Goal: Transaction & Acquisition: Book appointment/travel/reservation

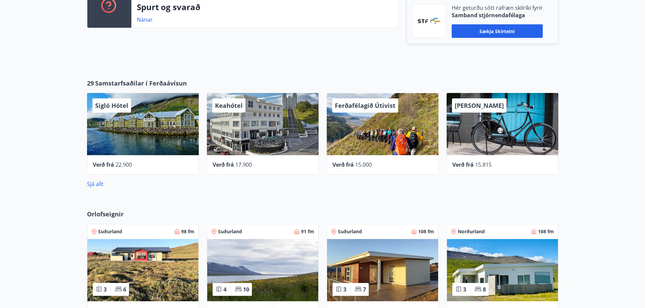
scroll to position [361, 0]
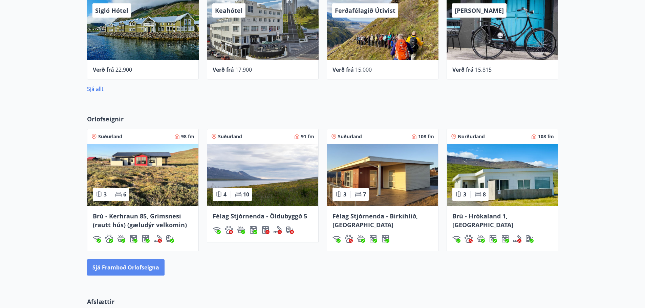
click at [125, 273] on button "Sjá framboð orlofseigna" at bounding box center [125, 268] width 77 height 16
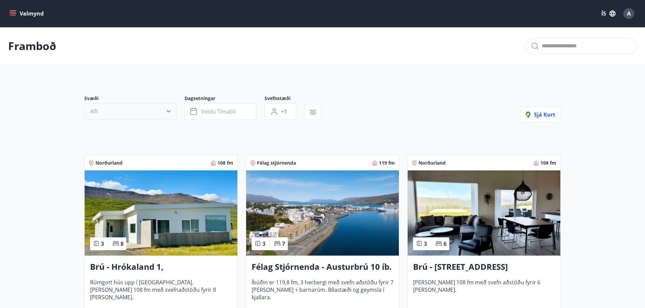
click at [114, 110] on button "Allt" at bounding box center [130, 111] width 92 height 16
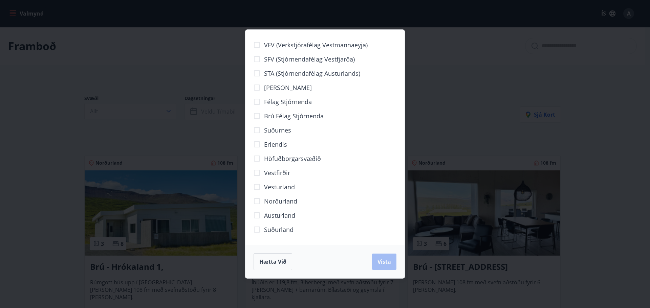
click at [264, 116] on span "Brú félag stjórnenda" at bounding box center [294, 116] width 60 height 9
click at [387, 261] on span "Vista" at bounding box center [384, 261] width 14 height 7
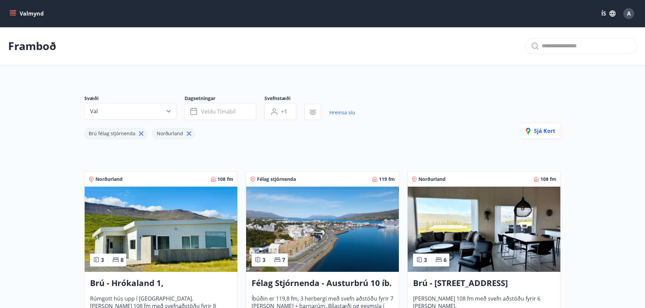
click at [246, 113] on button "Veldu tímabil" at bounding box center [220, 111] width 72 height 17
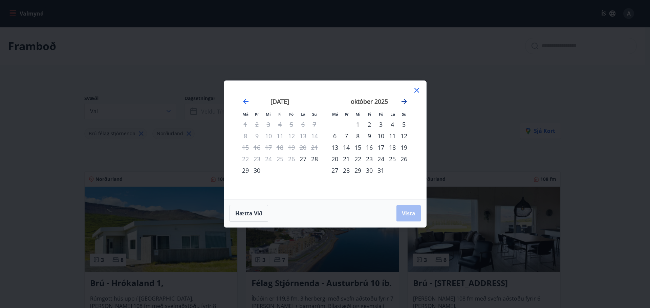
click at [405, 98] on icon "Move forward to switch to the next month." at bounding box center [404, 101] width 8 height 8
click at [343, 136] on div "4" at bounding box center [346, 136] width 12 height 12
click at [378, 136] on div "7" at bounding box center [381, 136] width 12 height 12
click at [405, 216] on span "Vista" at bounding box center [409, 213] width 14 height 7
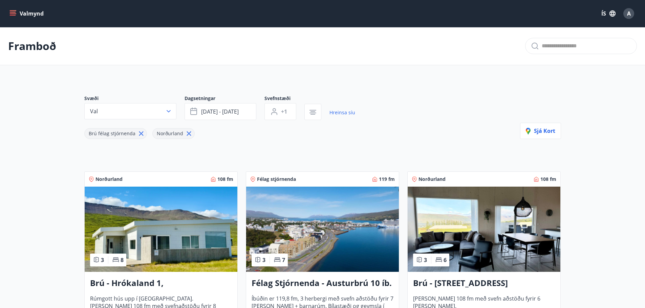
click at [239, 111] on span "nóv 04 - nóv 07" at bounding box center [220, 111] width 38 height 7
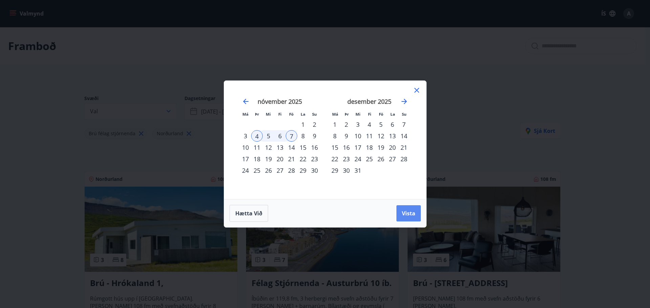
click at [404, 212] on span "Vista" at bounding box center [409, 213] width 14 height 7
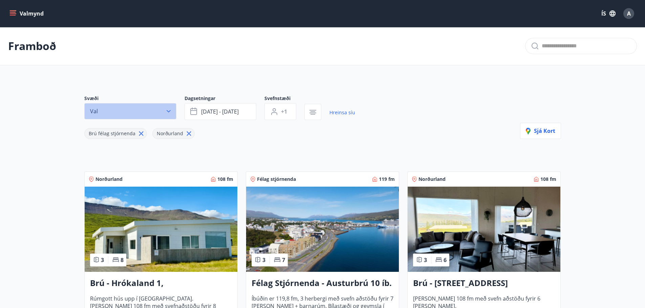
click at [150, 109] on button "Val" at bounding box center [130, 111] width 92 height 16
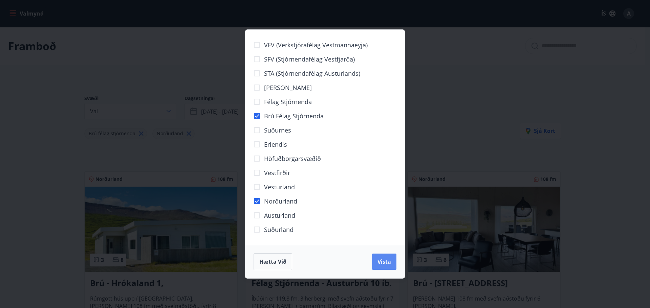
click at [390, 262] on span "Vista" at bounding box center [384, 261] width 14 height 7
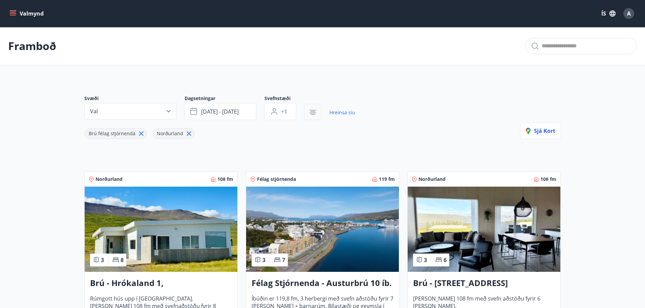
click at [313, 112] on icon "button" at bounding box center [312, 111] width 5 height 1
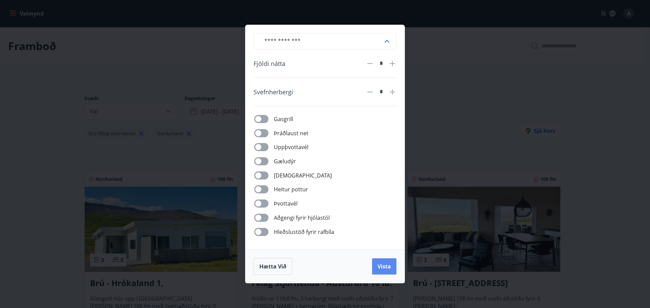
click at [376, 265] on button "Vista" at bounding box center [384, 267] width 24 height 16
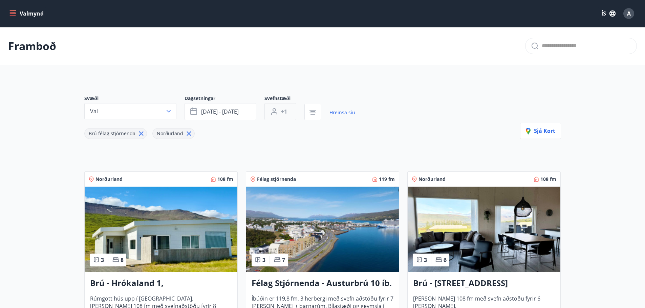
click at [293, 115] on button "+1" at bounding box center [280, 111] width 32 height 17
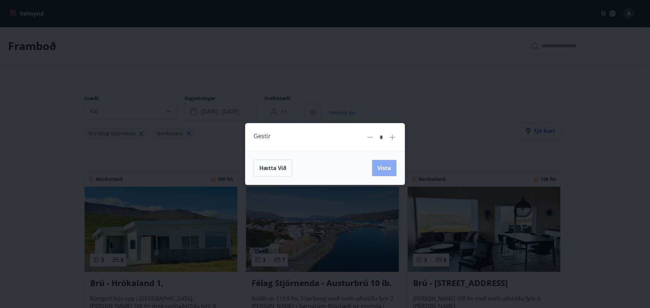
click at [389, 170] on span "Vista" at bounding box center [384, 167] width 14 height 7
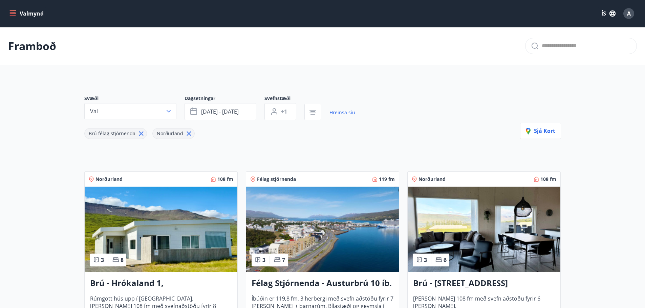
click at [401, 168] on div "Norðurland 108 fm 3 6 Brú - Hyrnuland 14, Akureyri Húsið er 108 fm með svefn að…" at bounding box center [479, 254] width 161 height 183
click at [295, 227] on img at bounding box center [322, 229] width 153 height 85
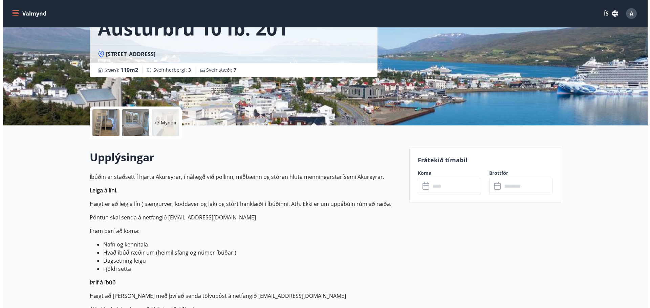
scroll to position [90, 0]
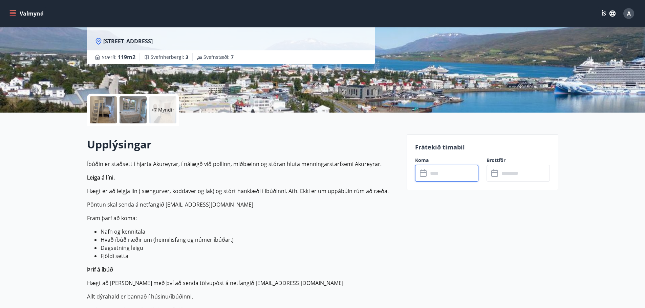
click at [441, 175] on input "text" at bounding box center [453, 173] width 50 height 17
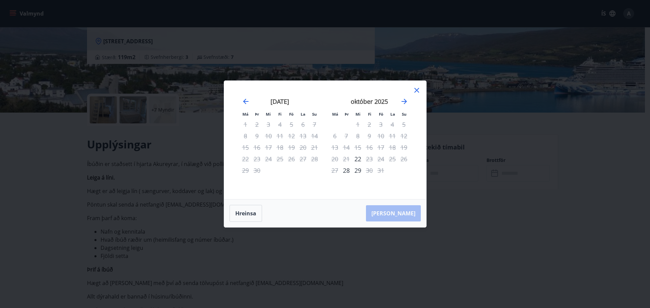
click at [414, 90] on icon at bounding box center [416, 90] width 8 height 8
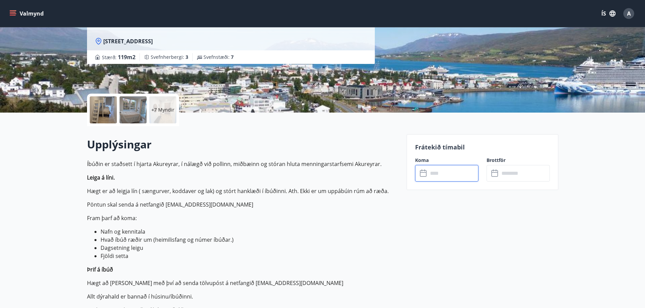
click at [445, 175] on input "text" at bounding box center [453, 173] width 50 height 17
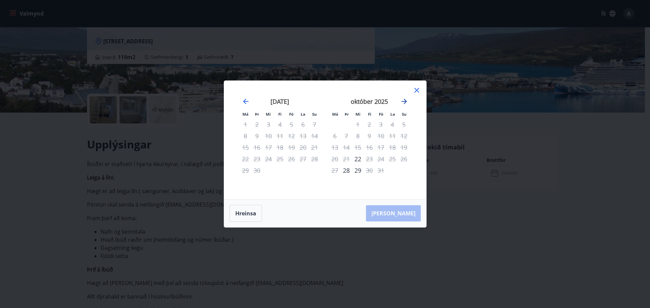
click at [405, 103] on icon "Move forward to switch to the next month." at bounding box center [404, 101] width 8 height 8
click at [131, 177] on div "Má Þr Mi Fi Fö La Su Má Þr Mi Fi Fö La Su september 2025 1 2 3 4 5 6 7 8 9 10 1…" at bounding box center [325, 154] width 650 height 308
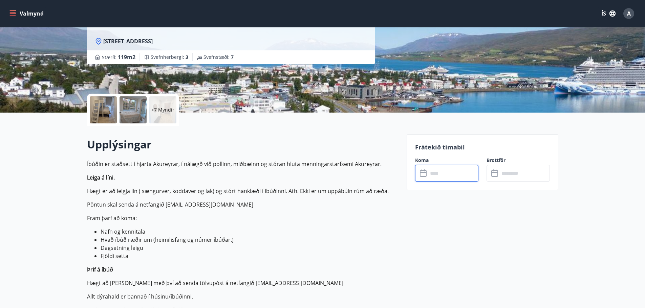
click at [112, 116] on div at bounding box center [103, 109] width 27 height 27
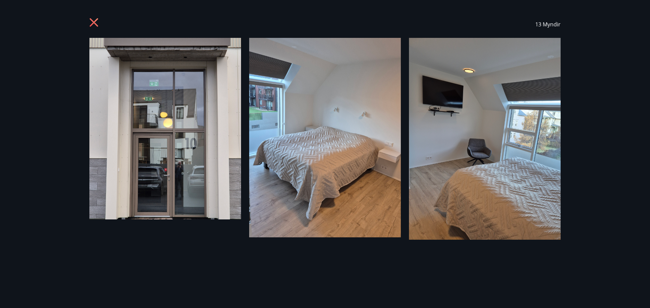
click at [378, 178] on img at bounding box center [325, 138] width 152 height 200
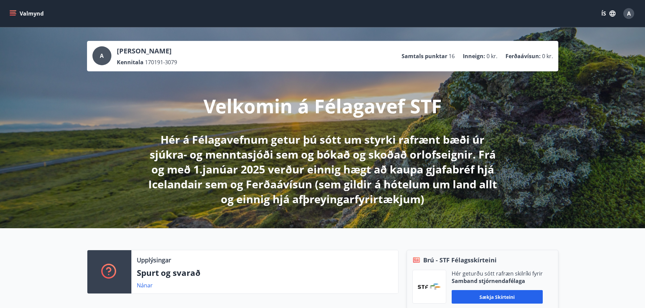
click at [17, 18] on button "Valmynd" at bounding box center [27, 13] width 38 height 12
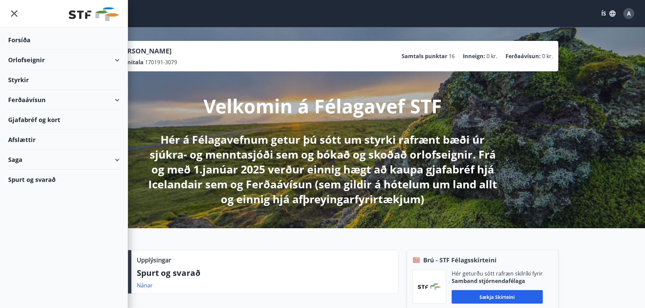
click at [59, 59] on div "Orlofseignir" at bounding box center [63, 60] width 111 height 20
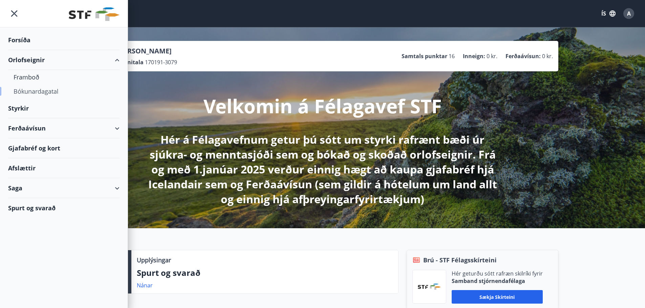
click at [32, 95] on div "Bókunardagatal" at bounding box center [64, 91] width 100 height 14
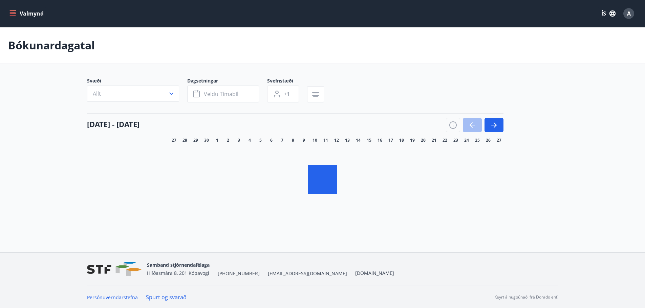
click at [136, 98] on button "Allt" at bounding box center [133, 94] width 92 height 16
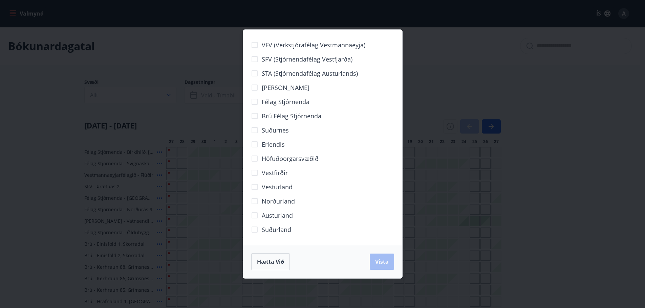
click at [265, 200] on span "Norðurland" at bounding box center [278, 201] width 33 height 9
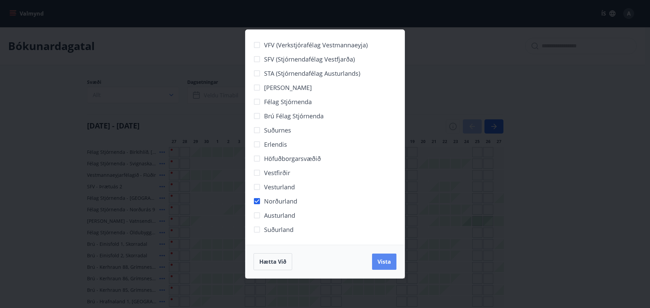
click at [377, 259] on span "Vista" at bounding box center [384, 261] width 14 height 7
click at [27, 164] on div "VFV (Verkstjórafélag Vestmannaeyja) SFV (Stjórnendafélag Vestfjarða) STA (Stjór…" at bounding box center [325, 154] width 650 height 308
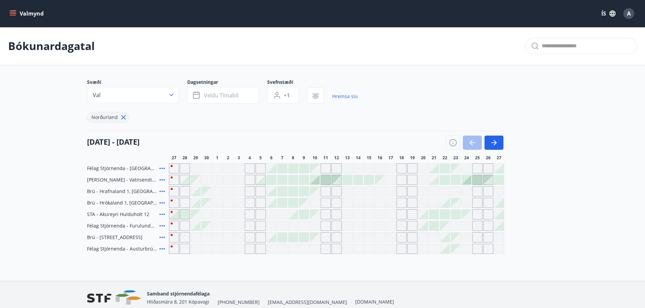
drag, startPoint x: 204, startPoint y: 239, endPoint x: 205, endPoint y: 116, distance: 122.8
click at [204, 239] on div "Gráir dagar eru ekki bókanlegir" at bounding box center [206, 237] width 10 height 10
click at [494, 144] on icon "button" at bounding box center [494, 142] width 3 height 5
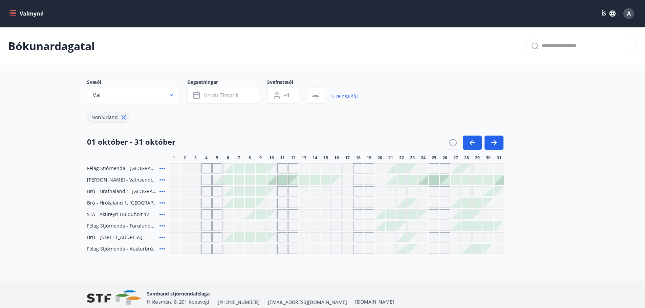
click at [562, 177] on div "Svæði Val Dagsetningar Veldu tímabil Svefnstæði +1 Hreinsa síu [GEOGRAPHIC_DATA…" at bounding box center [322, 166] width 487 height 175
click at [207, 204] on div "Gráir dagar eru ekki bókanlegir" at bounding box center [206, 203] width 10 height 10
click at [217, 206] on div "Gráir dagar eru ekki bókanlegir" at bounding box center [217, 203] width 10 height 10
click at [227, 200] on div at bounding box center [227, 202] width 9 height 9
click at [230, 204] on div at bounding box center [227, 202] width 9 height 9
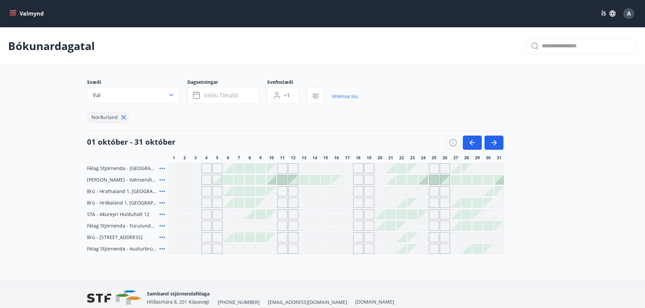
click at [242, 205] on div at bounding box center [238, 202] width 9 height 9
click at [160, 201] on icon at bounding box center [162, 203] width 8 height 8
click at [163, 202] on icon at bounding box center [162, 203] width 8 height 8
click at [137, 201] on span "Brú - Hrókaland 1, [GEOGRAPHIC_DATA]" at bounding box center [122, 203] width 70 height 7
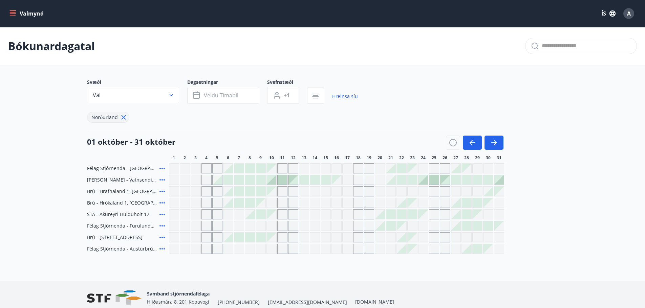
click at [96, 204] on span "Brú - Hrókaland 1, [GEOGRAPHIC_DATA]" at bounding box center [122, 203] width 70 height 7
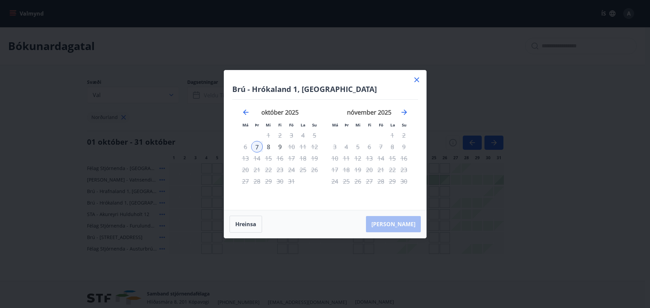
click at [418, 79] on icon at bounding box center [416, 79] width 5 height 5
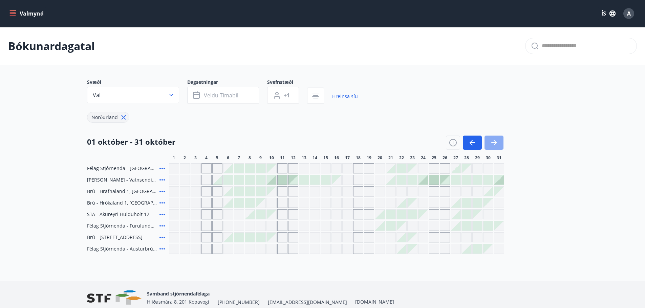
click at [491, 140] on icon "button" at bounding box center [494, 143] width 8 height 8
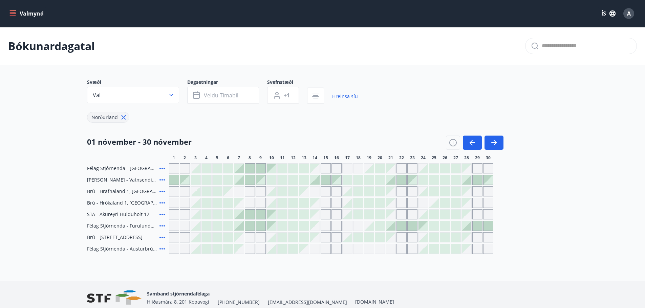
click at [204, 206] on div at bounding box center [206, 202] width 9 height 9
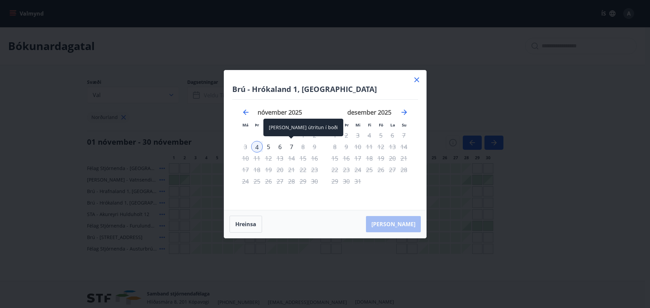
click at [292, 145] on div "7" at bounding box center [292, 147] width 12 height 12
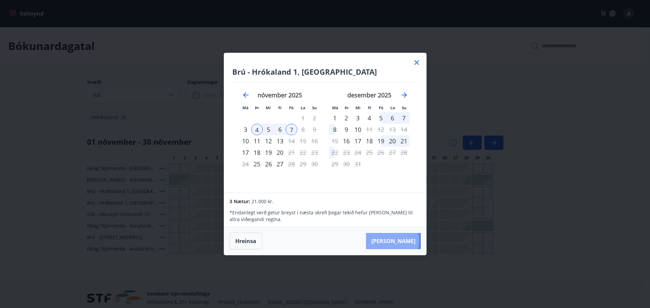
click at [413, 241] on button "[PERSON_NAME]" at bounding box center [393, 241] width 55 height 16
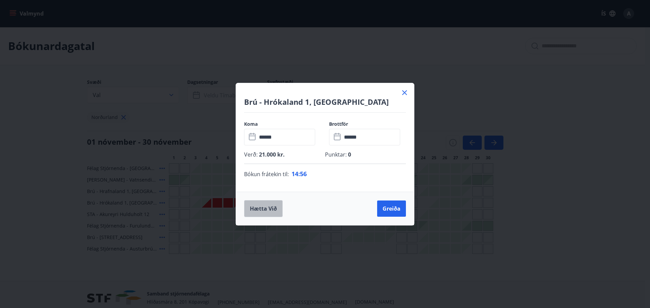
click at [257, 211] on button "Hætta við" at bounding box center [263, 208] width 39 height 17
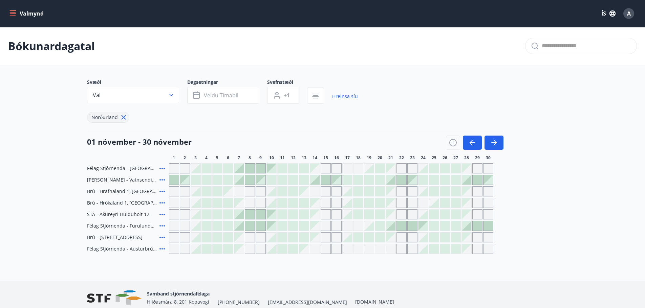
click at [196, 192] on div at bounding box center [195, 191] width 9 height 9
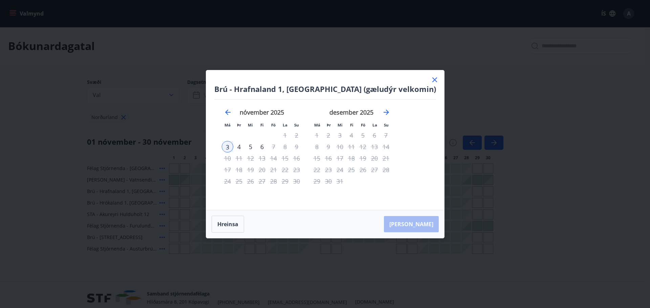
click at [430, 81] on icon at bounding box center [434, 80] width 8 height 8
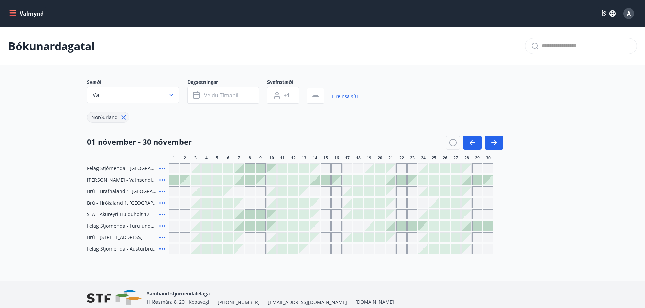
click at [210, 204] on div at bounding box center [206, 202] width 9 height 9
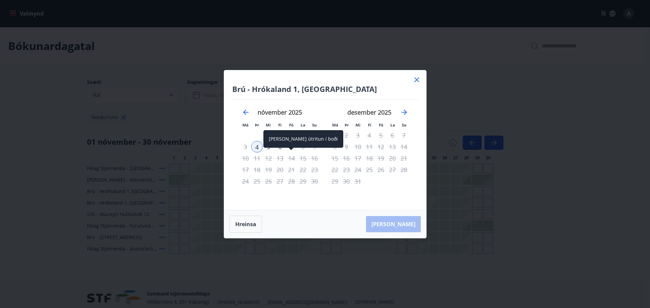
click at [290, 147] on div "[PERSON_NAME] útritun í boði" at bounding box center [303, 139] width 80 height 18
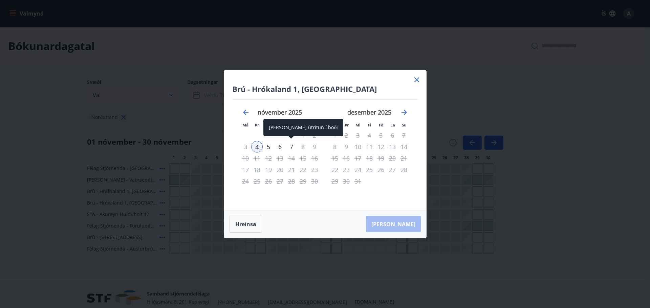
click at [291, 147] on div "7" at bounding box center [292, 147] width 12 height 12
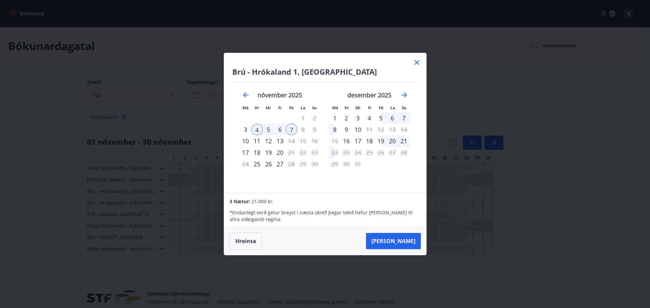
click at [412, 62] on icon at bounding box center [416, 63] width 8 height 8
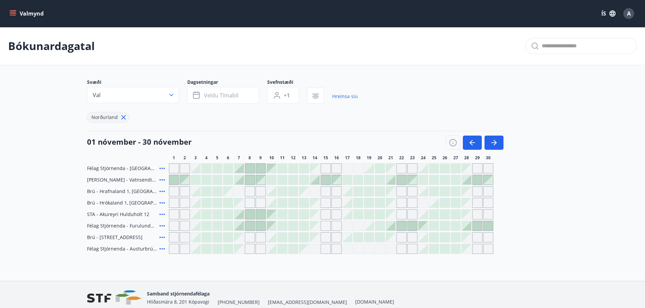
click at [142, 191] on span "Brú - Hrafnaland 1, [GEOGRAPHIC_DATA] (gæludýr velkomin)" at bounding box center [122, 191] width 70 height 7
click at [209, 188] on div at bounding box center [206, 191] width 9 height 9
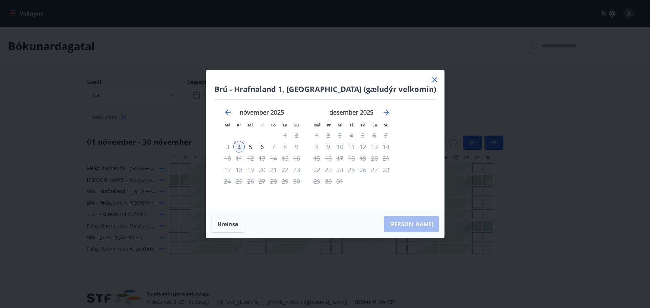
click at [432, 80] on icon at bounding box center [434, 79] width 5 height 5
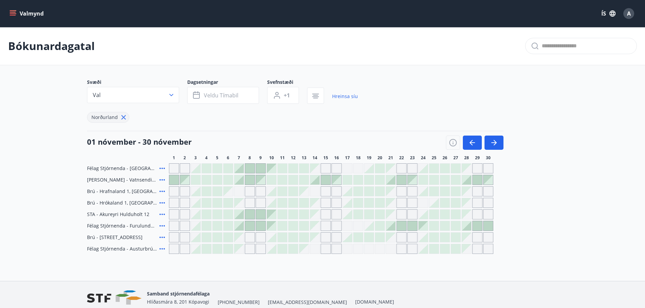
click at [207, 203] on div at bounding box center [206, 202] width 9 height 9
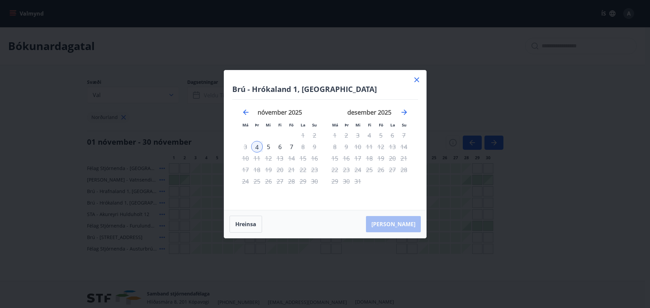
click at [414, 81] on icon at bounding box center [416, 80] width 8 height 8
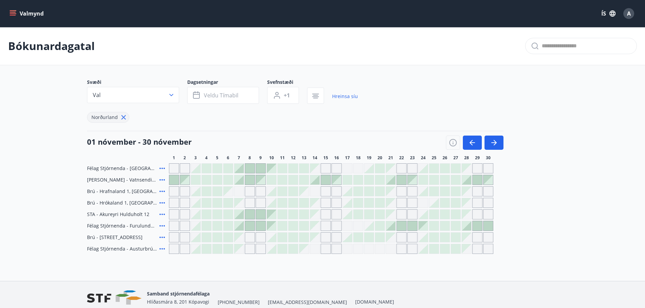
click at [193, 192] on div at bounding box center [195, 191] width 9 height 9
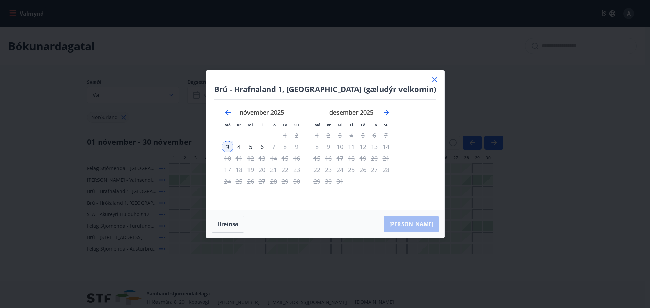
click at [279, 149] on div "7" at bounding box center [274, 147] width 12 height 12
click at [279, 147] on div "7" at bounding box center [274, 147] width 12 height 12
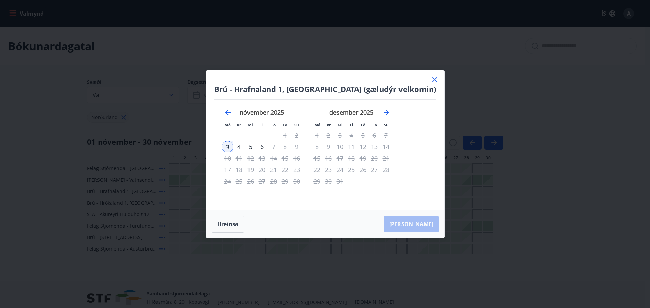
click at [279, 146] on div "7" at bounding box center [274, 147] width 12 height 12
click at [268, 149] on div "6" at bounding box center [262, 147] width 12 height 12
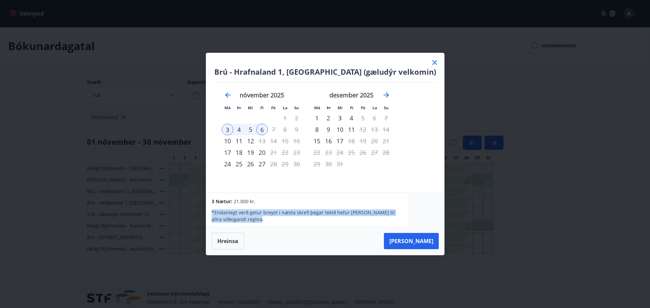
drag, startPoint x: 293, startPoint y: 212, endPoint x: 304, endPoint y: 218, distance: 12.1
click at [304, 218] on div "3 Nætur: 21.000 kr. * Endanlegt verð getur breyst í næsta skrefi þegar tekið he…" at bounding box center [307, 210] width 202 height 34
click at [304, 218] on p "* Endanlegt verð getur breyst í næsta skrefi þegar tekið hefur [PERSON_NAME] ti…" at bounding box center [306, 216] width 191 height 14
click at [279, 132] on div "7" at bounding box center [274, 130] width 12 height 12
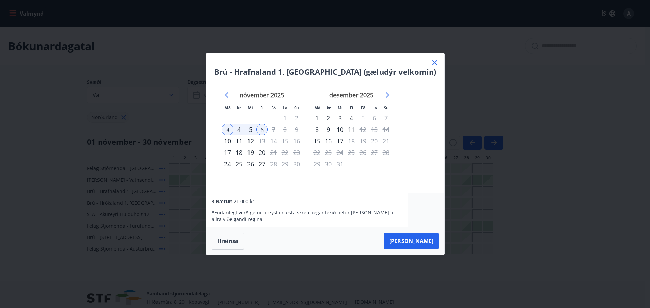
click at [279, 132] on div "7" at bounding box center [274, 130] width 12 height 12
click at [430, 62] on icon at bounding box center [434, 63] width 8 height 8
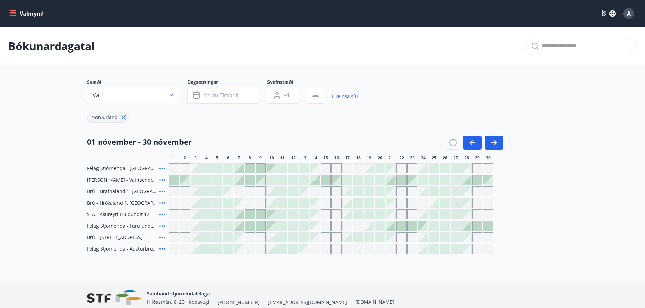
click at [204, 204] on div at bounding box center [206, 202] width 9 height 9
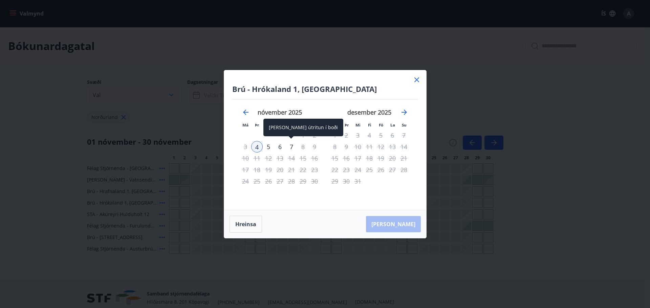
click at [290, 143] on div "7" at bounding box center [292, 147] width 12 height 12
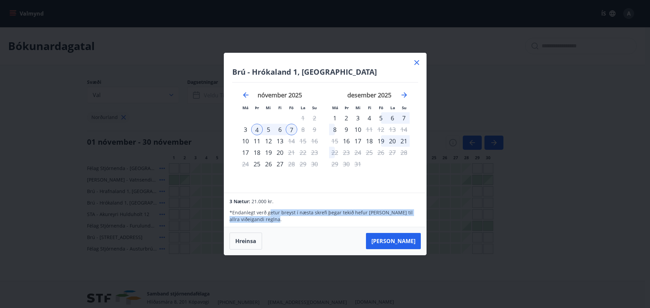
drag, startPoint x: 268, startPoint y: 206, endPoint x: 289, endPoint y: 218, distance: 24.7
click at [289, 218] on div "* Endanlegt verð getur breyst í næsta skrefi þegar tekið hefur [PERSON_NAME] ti…" at bounding box center [324, 214] width 191 height 18
click at [289, 218] on p "* Endanlegt verð getur breyst í næsta skrefi þegar tekið hefur [PERSON_NAME] ti…" at bounding box center [324, 216] width 191 height 14
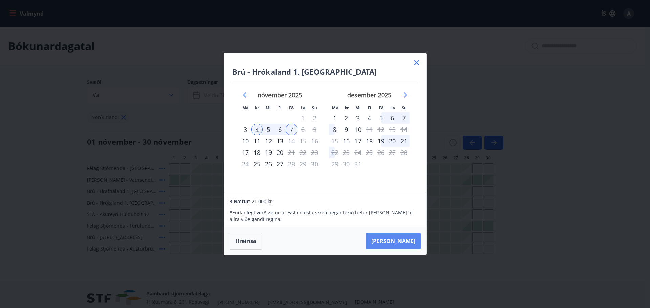
click at [391, 245] on button "[PERSON_NAME]" at bounding box center [393, 241] width 55 height 16
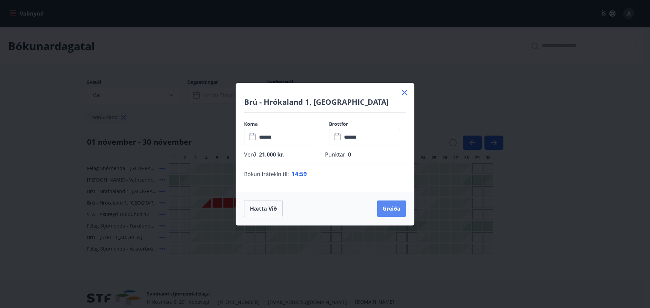
click at [398, 210] on button "Greiða" at bounding box center [391, 209] width 29 height 16
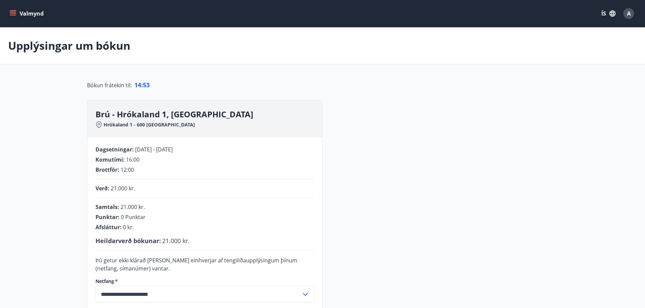
scroll to position [90, 0]
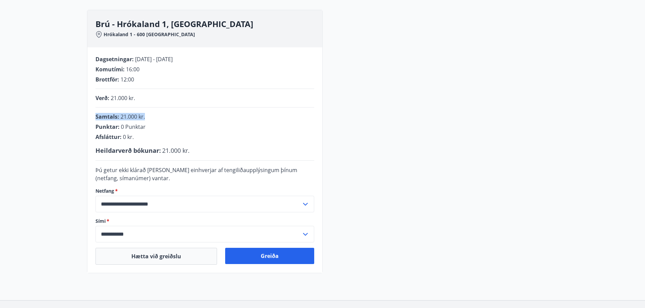
drag, startPoint x: 195, startPoint y: 109, endPoint x: 208, endPoint y: 156, distance: 48.9
click at [208, 156] on div "**********" at bounding box center [204, 160] width 235 height 226
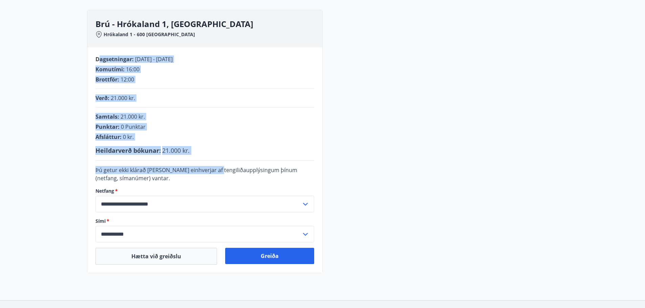
drag, startPoint x: 100, startPoint y: 57, endPoint x: 216, endPoint y: 173, distance: 163.7
click at [216, 173] on div "**********" at bounding box center [204, 160] width 235 height 226
click at [375, 136] on div "**********" at bounding box center [322, 142] width 471 height 264
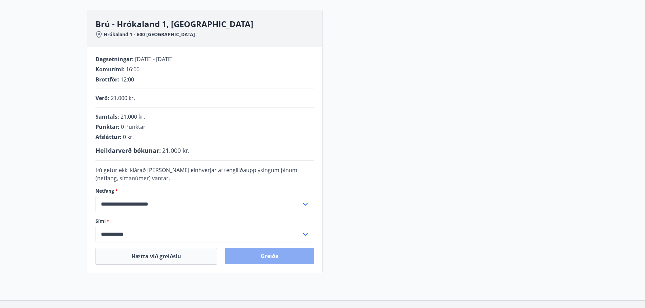
click at [263, 255] on button "Greiða" at bounding box center [269, 256] width 89 height 16
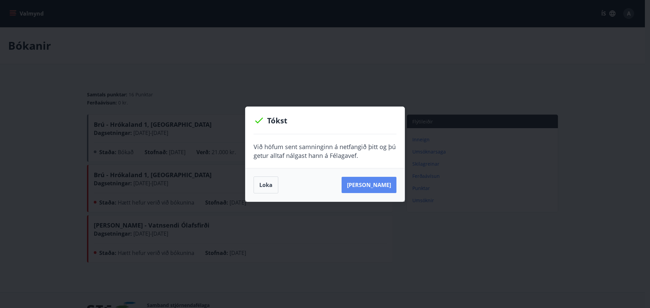
click at [366, 184] on button "[PERSON_NAME]" at bounding box center [368, 185] width 55 height 16
click at [267, 186] on button "Loka" at bounding box center [265, 185] width 25 height 17
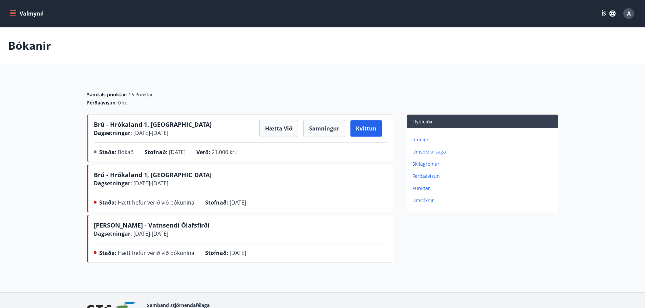
click at [174, 79] on div "Samtals punktar : 16 Punktar Ferðaávísun : 0 kr." at bounding box center [322, 96] width 471 height 37
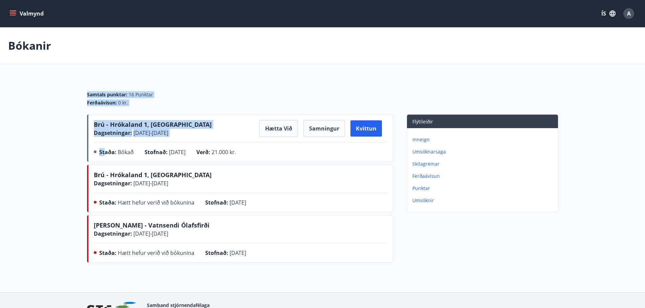
drag, startPoint x: 49, startPoint y: 82, endPoint x: 105, endPoint y: 162, distance: 98.0
click at [105, 162] on main "Bókanir Samtals punktar : 16 Punktar Ferðaávísun : 0 kr. Brú - Hrókaland 1, Aku…" at bounding box center [322, 146] width 645 height 238
click at [105, 162] on div "Brú - Hrókaland 1, Akureyri Dagsetningar : 04.11.2025 - 07.11.2025 Hætta við Sa…" at bounding box center [240, 189] width 306 height 151
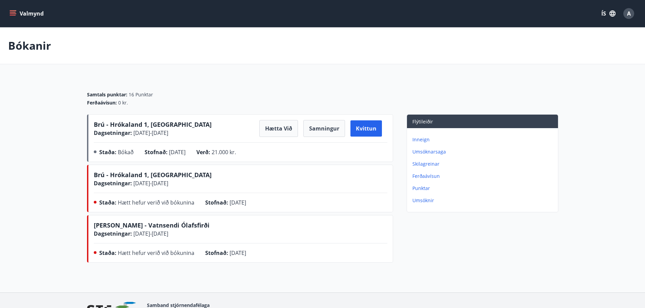
drag, startPoint x: 34, startPoint y: 19, endPoint x: 34, endPoint y: 137, distance: 118.1
click at [34, 137] on div "Valmynd ÍS A Bókanir Samtals punktar : 16 Punktar Ferðaávísun : 0 kr. Brú - Hró…" at bounding box center [322, 146] width 645 height 293
click at [34, 137] on main "Bókanir Samtals punktar : 16 Punktar Ferðaávísun : 0 kr. Brú - Hrókaland 1, Aku…" at bounding box center [322, 146] width 645 height 238
click at [105, 124] on span "Brú - Hrókaland 1, [GEOGRAPHIC_DATA]" at bounding box center [153, 124] width 118 height 8
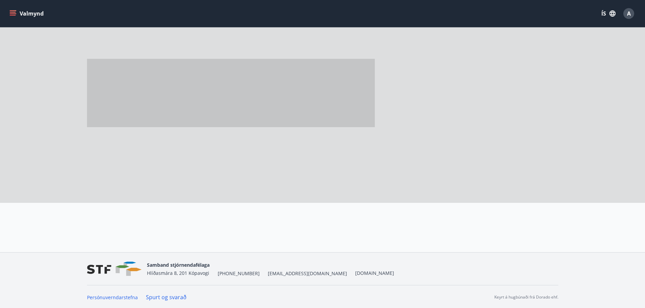
click at [105, 124] on span at bounding box center [231, 93] width 288 height 68
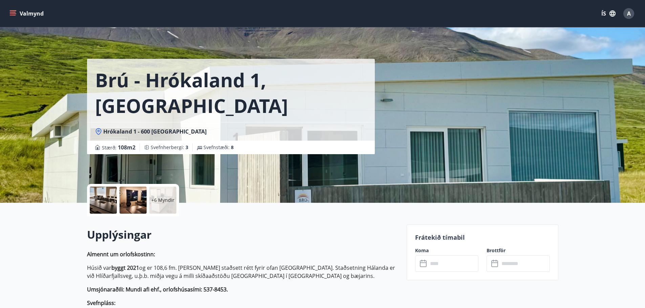
scroll to position [90, 0]
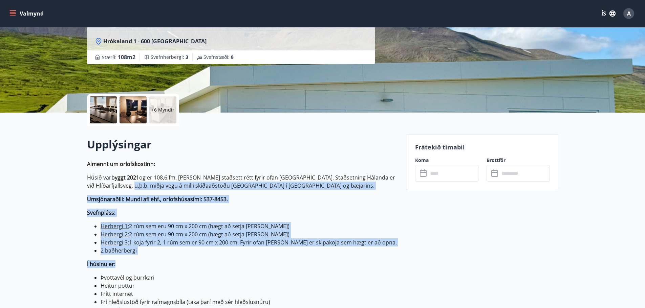
drag, startPoint x: 136, startPoint y: 195, endPoint x: 214, endPoint y: 262, distance: 102.2
click at [210, 262] on p "Almennt um orlofskostinn: Húsið var byggt 2021 og er 108,6 fm. Húsið er staðset…" at bounding box center [242, 284] width 311 height 249
click at [214, 262] on p "Í húsinu er:" at bounding box center [242, 264] width 311 height 8
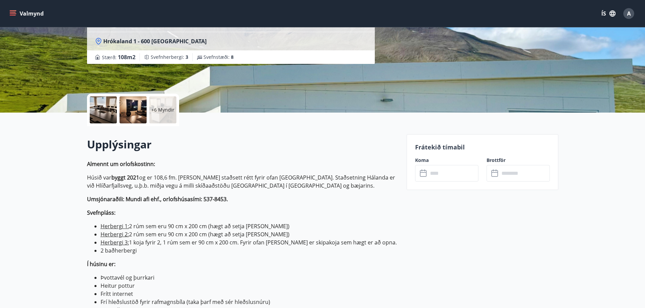
drag, startPoint x: 249, startPoint y: 174, endPoint x: 264, endPoint y: 250, distance: 78.2
click at [264, 250] on p "Almennt um orlofskostinn: Húsið var byggt 2021 og er 108,6 fm. Húsið er staðset…" at bounding box center [242, 284] width 311 height 249
click at [264, 250] on li "2 baðherbergi" at bounding box center [249, 251] width 298 height 8
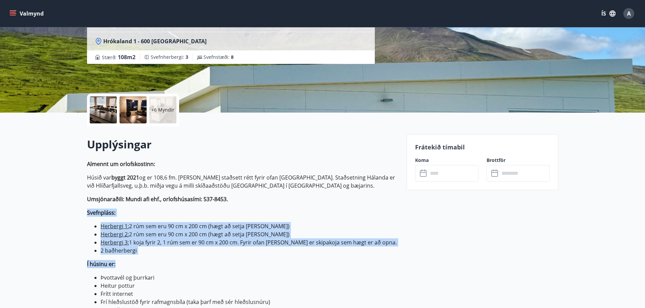
drag, startPoint x: 263, startPoint y: 258, endPoint x: 265, endPoint y: 189, distance: 69.0
click at [265, 189] on p "Almennt um orlofskostinn: Húsið var byggt 2021 og er 108,6 fm. Húsið er staðset…" at bounding box center [242, 284] width 311 height 249
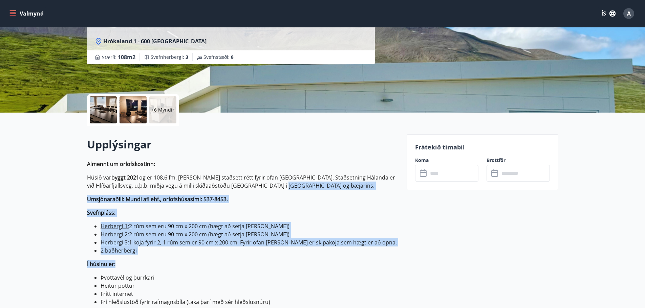
click at [265, 188] on p "Húsið var byggt 2021 og er 108,6 fm. Húsið er staðsett rétt fyrir ofan Akureyri…" at bounding box center [242, 182] width 311 height 16
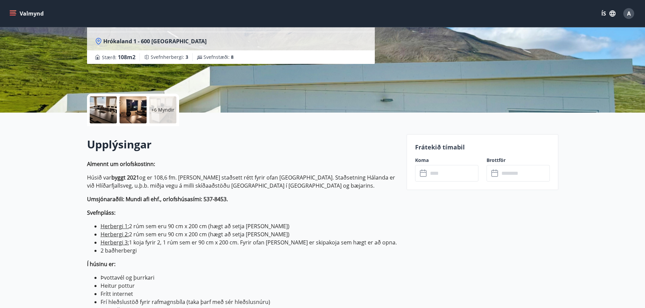
drag, startPoint x: 266, startPoint y: 166, endPoint x: 266, endPoint y: 254, distance: 87.6
click at [266, 254] on p "Almennt um orlofskostinn: Húsið var byggt 2021 og er 108,6 fm. Húsið er staðset…" at bounding box center [242, 284] width 311 height 249
click at [266, 254] on li "2 baðherbergi" at bounding box center [249, 251] width 298 height 8
drag, startPoint x: 251, startPoint y: 246, endPoint x: 253, endPoint y: 250, distance: 4.5
click at [253, 250] on p "Almennt um orlofskostinn: Húsið var byggt 2021 og er 108,6 fm. Húsið er staðset…" at bounding box center [242, 284] width 311 height 249
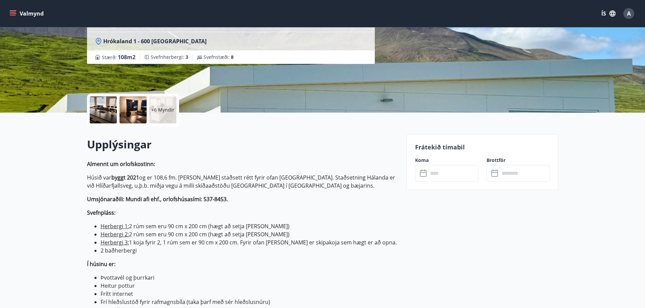
click at [253, 250] on li "2 baðherbergi" at bounding box center [249, 251] width 298 height 8
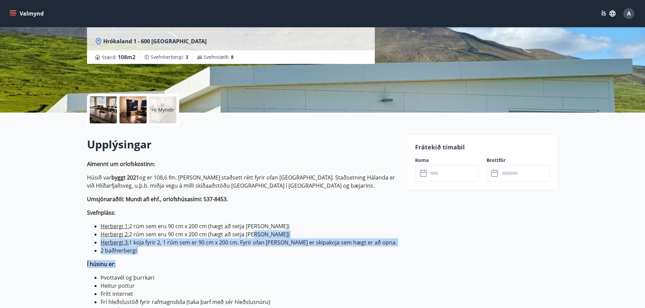
drag, startPoint x: 252, startPoint y: 256, endPoint x: 251, endPoint y: 232, distance: 24.4
click at [251, 232] on p "Almennt um orlofskostinn: Húsið var byggt 2021 og er 108,6 fm. Húsið er staðset…" at bounding box center [242, 284] width 311 height 249
click at [251, 232] on li "Herbergi 2: 2 rúm sem eru 90 cm x 200 cm (hægt að setja þau saman)" at bounding box center [249, 234] width 298 height 8
drag, startPoint x: 250, startPoint y: 221, endPoint x: 251, endPoint y: 249, distance: 27.8
click at [251, 249] on p "Almennt um orlofskostinn: Húsið var byggt 2021 og er 108,6 fm. Húsið er staðset…" at bounding box center [242, 284] width 311 height 249
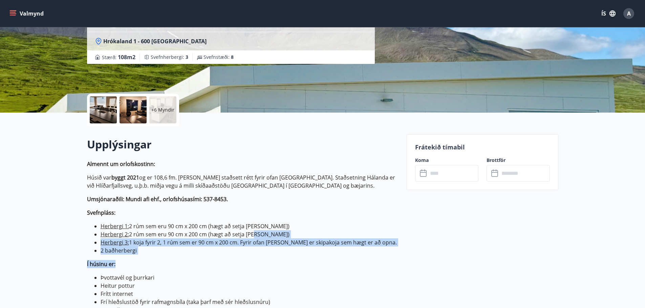
click at [251, 249] on li "2 baðherbergi" at bounding box center [249, 251] width 298 height 8
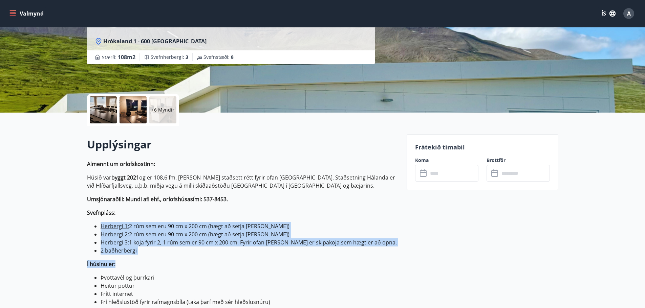
drag, startPoint x: 240, startPoint y: 216, endPoint x: 244, endPoint y: 265, distance: 49.3
click at [244, 265] on p "Almennt um orlofskostinn: Húsið var byggt 2021 og er 108,6 fm. Húsið er staðset…" at bounding box center [242, 284] width 311 height 249
click at [244, 265] on p "Í húsinu er:" at bounding box center [242, 264] width 311 height 8
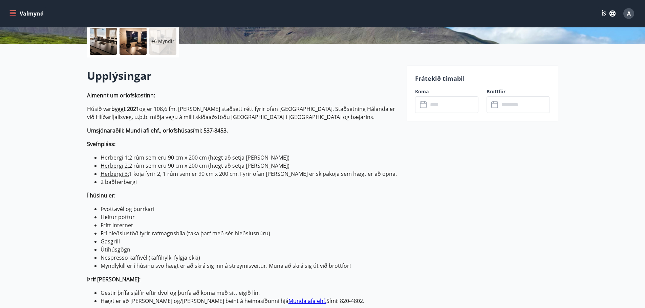
scroll to position [180, 0]
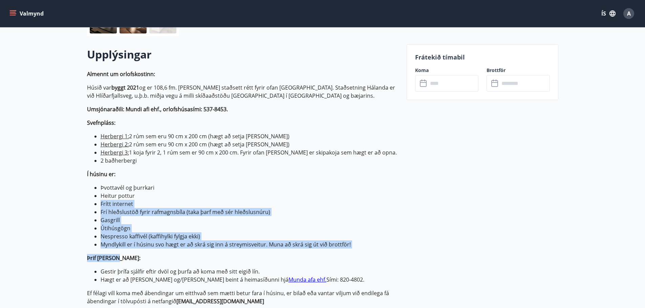
drag, startPoint x: 188, startPoint y: 236, endPoint x: 139, endPoint y: 191, distance: 66.6
click at [146, 194] on p "Almennt um orlofskostinn: Húsið var byggt 2021 og er 108,6 fm. Húsið er staðset…" at bounding box center [242, 194] width 311 height 249
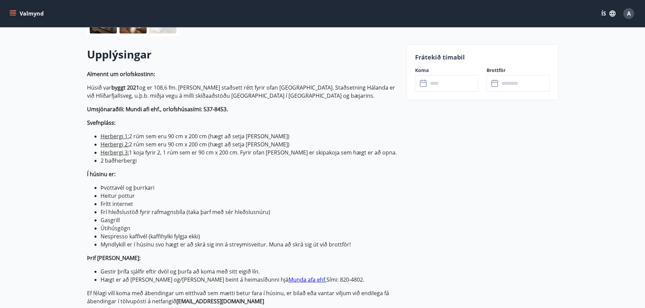
click at [139, 191] on li "Þvottavél og þurrkari" at bounding box center [249, 188] width 298 height 8
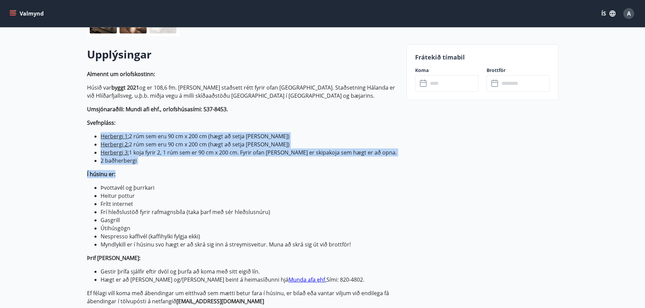
drag, startPoint x: 179, startPoint y: 115, endPoint x: 211, endPoint y: 170, distance: 64.1
click at [211, 170] on p "Almennt um orlofskostinn: Húsið var byggt 2021 og er 108,6 fm. Húsið er staðset…" at bounding box center [242, 194] width 311 height 249
click at [211, 170] on p "Í húsinu er:" at bounding box center [242, 174] width 311 height 8
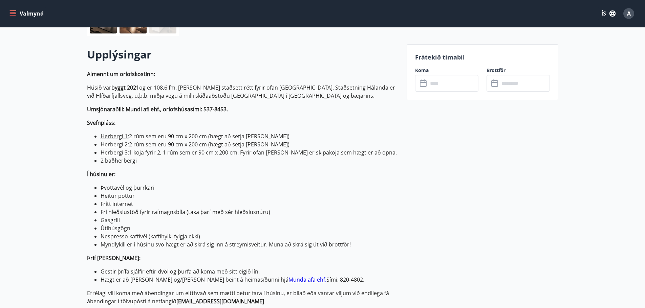
click at [196, 192] on li "Heitur pottur" at bounding box center [249, 196] width 298 height 8
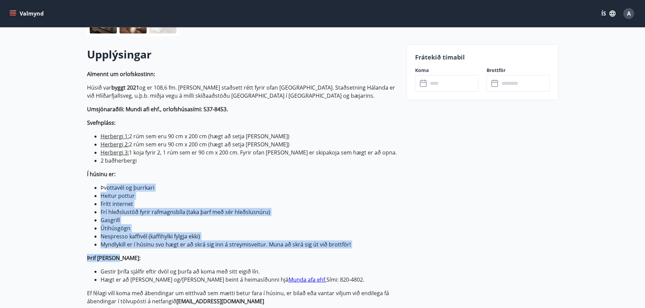
drag, startPoint x: 116, startPoint y: 192, endPoint x: 154, endPoint y: 250, distance: 69.5
click at [154, 250] on p "Almennt um orlofskostinn: Húsið var byggt 2021 og er 108,6 fm. Húsið er staðset…" at bounding box center [242, 194] width 311 height 249
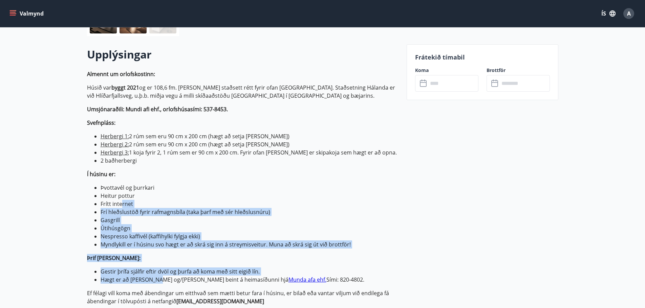
drag, startPoint x: 132, startPoint y: 211, endPoint x: 155, endPoint y: 277, distance: 70.4
click at [155, 277] on p "Almennt um orlofskostinn: Húsið var byggt 2021 og er 108,6 fm. Húsið er staðset…" at bounding box center [242, 194] width 311 height 249
click at [155, 277] on li "Hægt er að kaupa þrif og/eða lín beint á heimasíðunni hjá Munda afa ehf. Sími: …" at bounding box center [249, 280] width 298 height 8
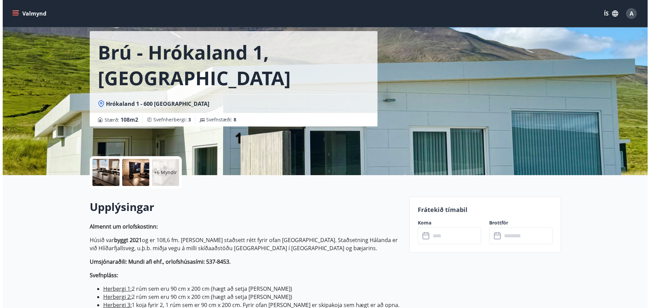
scroll to position [0, 0]
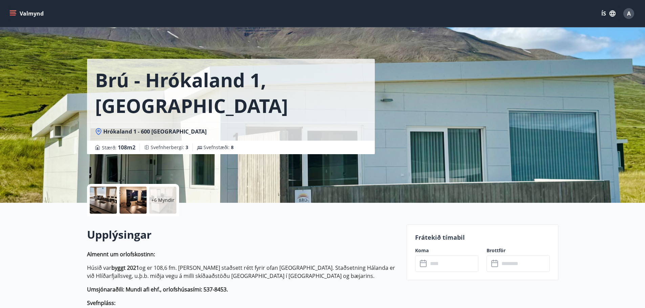
click at [201, 176] on div "Brú - Hrókaland 1, Akureyri Hrókaland 1 - 600 Akureyri Stærð : 108 m2 Svefnherb…" at bounding box center [244, 101] width 314 height 203
click at [139, 198] on div at bounding box center [132, 200] width 27 height 27
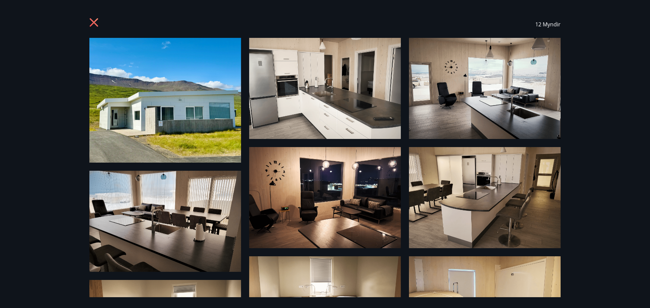
click at [93, 24] on icon at bounding box center [94, 22] width 8 height 8
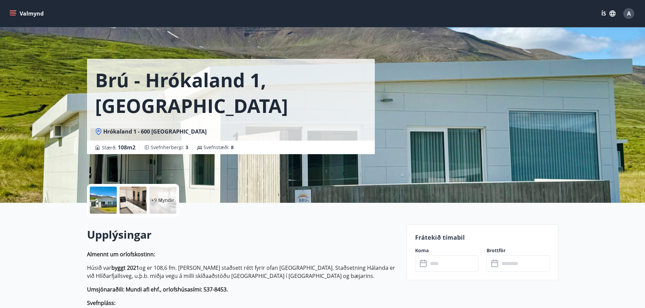
click at [118, 80] on h1 "Brú - Hrókaland 1, [GEOGRAPHIC_DATA]" at bounding box center [230, 92] width 271 height 51
click at [30, 3] on div "Valmynd ÍS A" at bounding box center [322, 13] width 645 height 27
click at [26, 13] on button "Valmynd" at bounding box center [27, 13] width 38 height 12
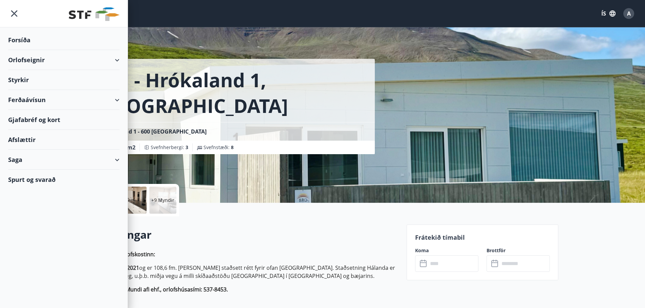
click at [29, 39] on div "Forsíða" at bounding box center [63, 40] width 111 height 20
